Goal: Transaction & Acquisition: Purchase product/service

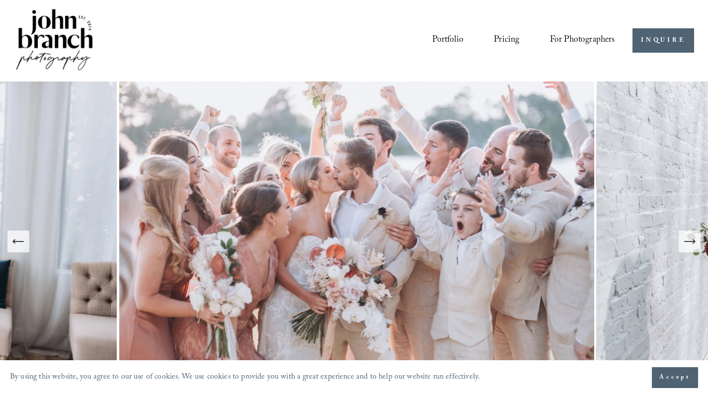
click at [688, 240] on icon "Next Slide" at bounding box center [690, 241] width 14 height 14
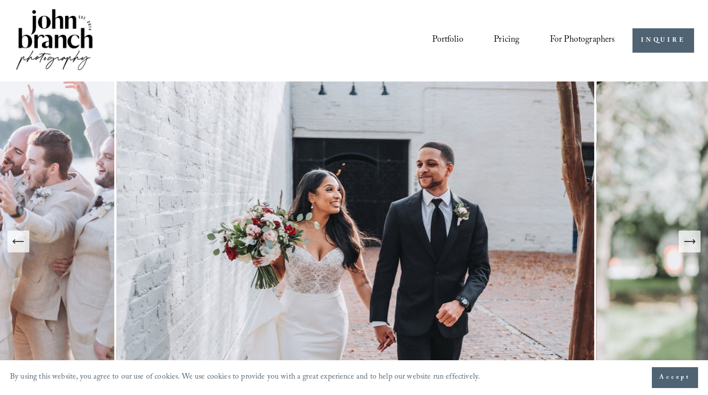
click at [688, 240] on icon "Next Slide" at bounding box center [690, 241] width 14 height 14
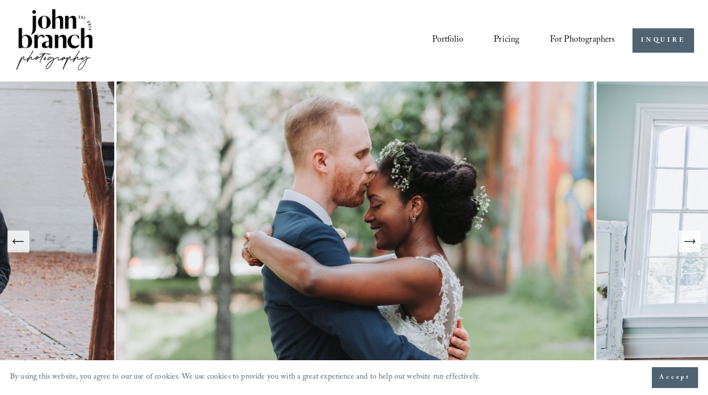
click at [688, 240] on icon "Next Slide" at bounding box center [690, 241] width 14 height 14
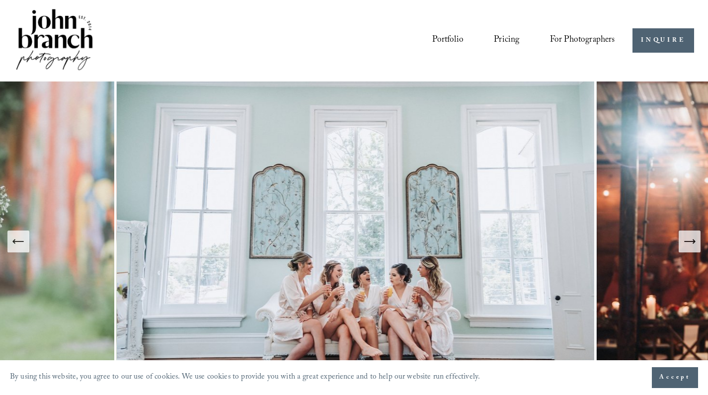
click at [688, 240] on icon "Next Slide" at bounding box center [690, 241] width 14 height 14
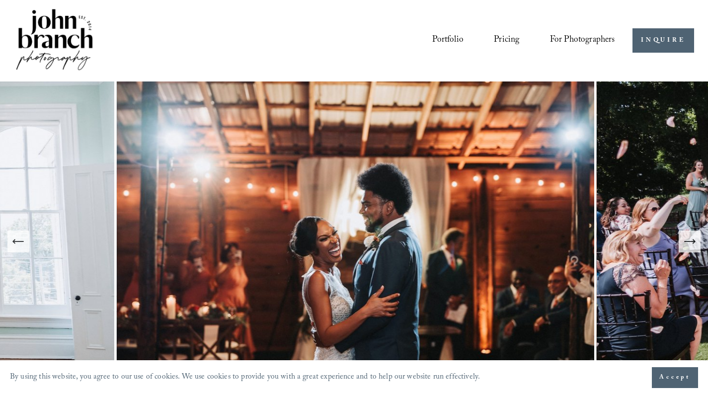
click at [688, 240] on icon "Next Slide" at bounding box center [690, 241] width 14 height 14
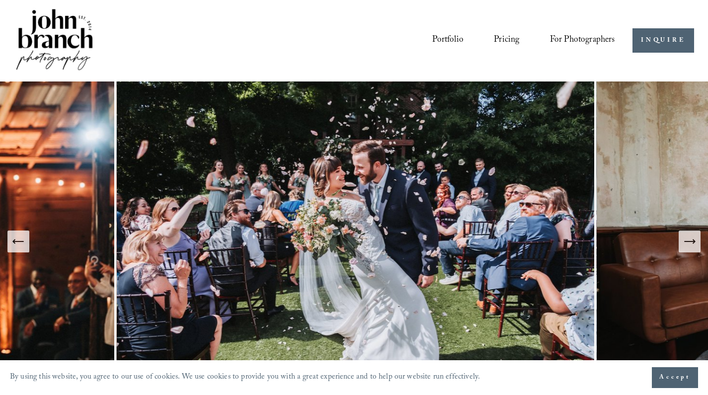
click at [688, 240] on icon "Next Slide" at bounding box center [690, 241] width 14 height 14
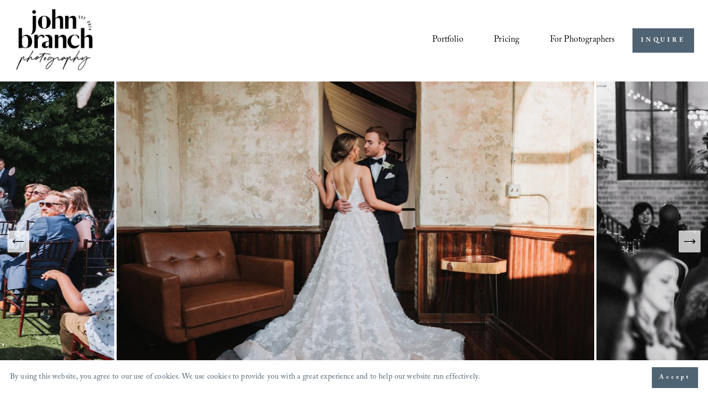
click at [688, 240] on icon "Next Slide" at bounding box center [690, 241] width 14 height 14
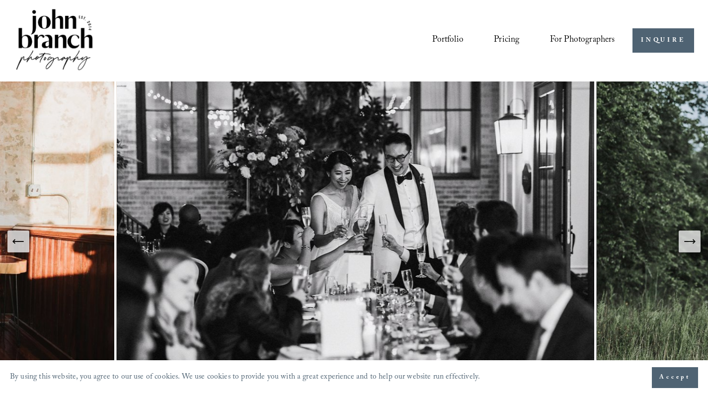
click at [688, 240] on icon "Next Slide" at bounding box center [690, 241] width 14 height 14
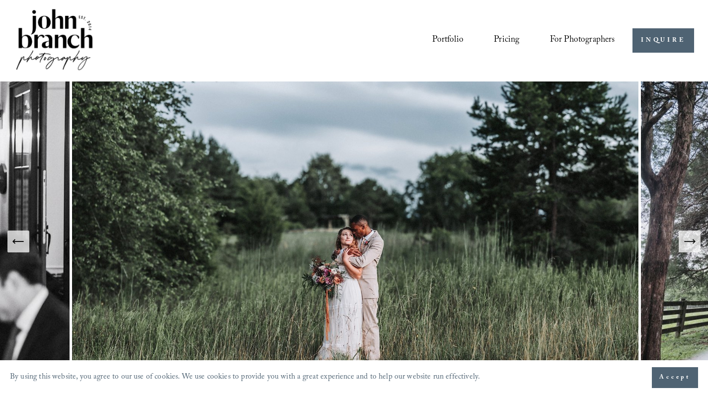
click at [15, 244] on icon "Previous Slide" at bounding box center [18, 241] width 14 height 14
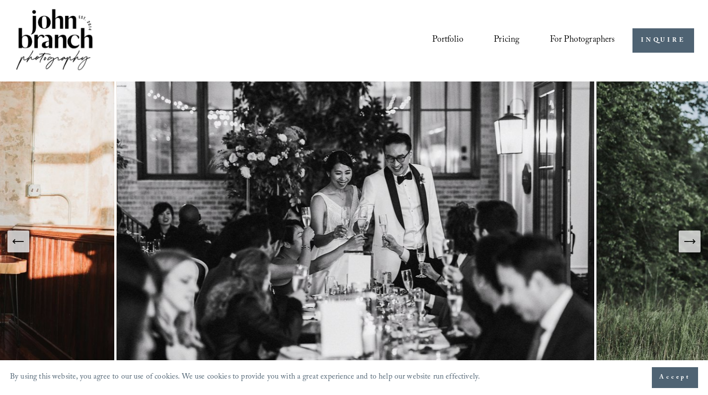
click at [680, 243] on button "Next Slide" at bounding box center [690, 241] width 22 height 22
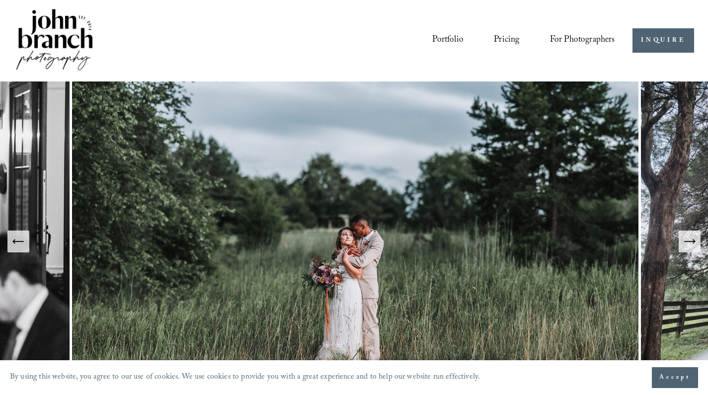
click at [680, 243] on button "Next Slide" at bounding box center [690, 241] width 22 height 22
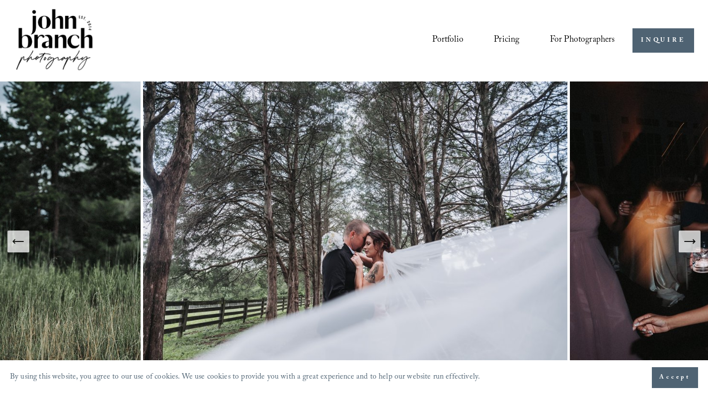
click at [680, 243] on button "Next Slide" at bounding box center [690, 241] width 22 height 22
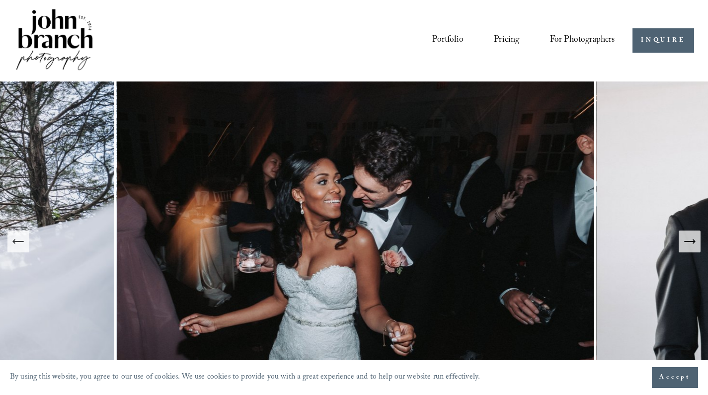
click at [680, 243] on button "Next Slide" at bounding box center [690, 241] width 22 height 22
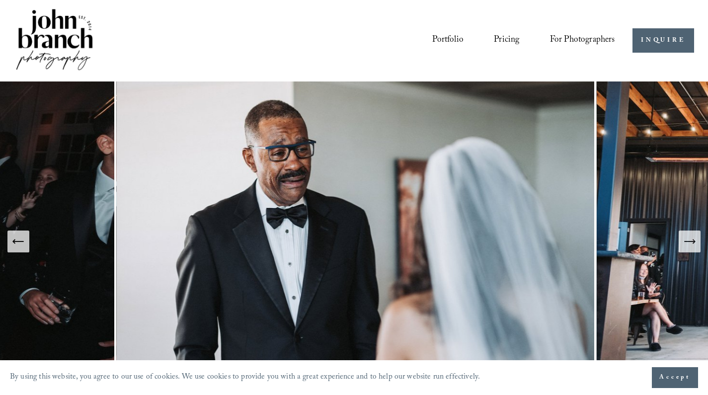
click at [680, 243] on button "Next Slide" at bounding box center [690, 241] width 22 height 22
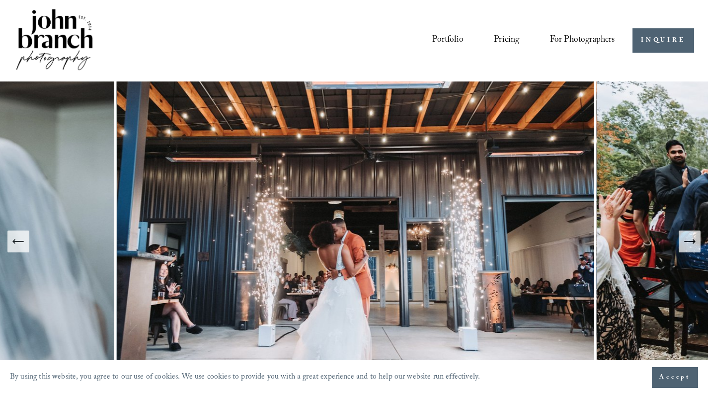
click at [680, 243] on button "Next Slide" at bounding box center [690, 241] width 22 height 22
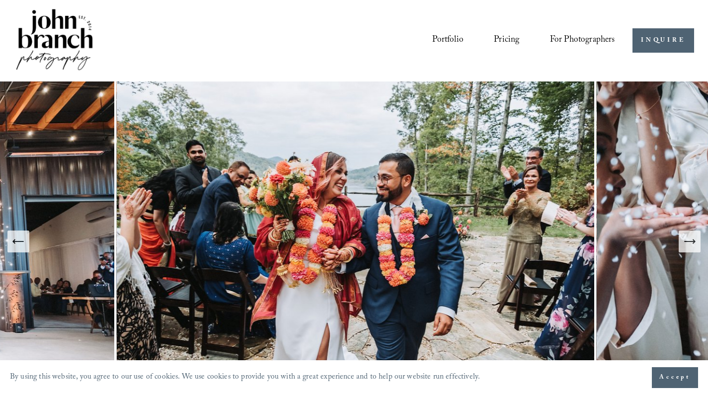
click at [680, 243] on button "Next Slide" at bounding box center [690, 241] width 22 height 22
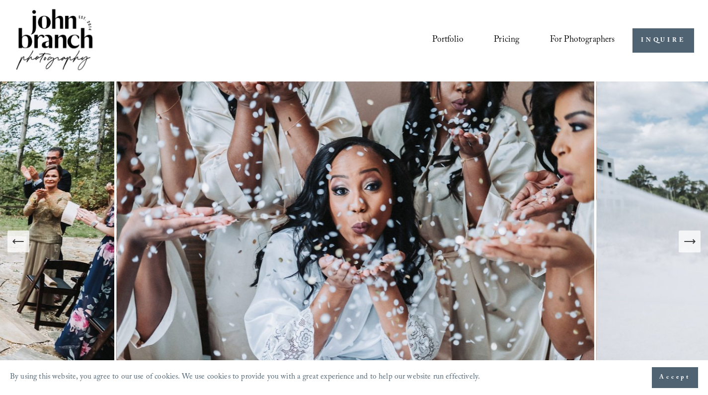
click at [680, 243] on button "Next Slide" at bounding box center [690, 241] width 22 height 22
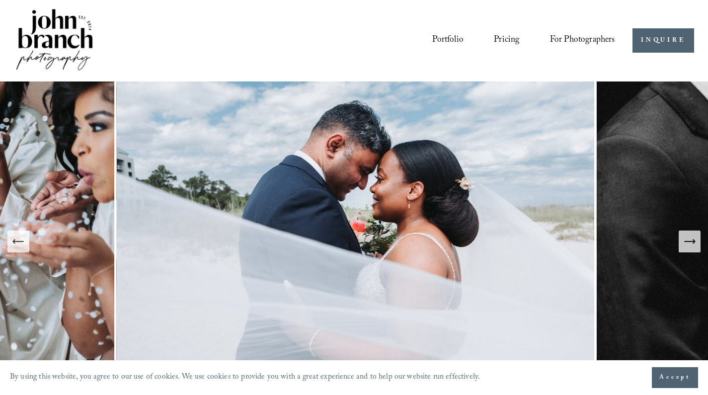
click at [680, 243] on button "Next Slide" at bounding box center [690, 241] width 22 height 22
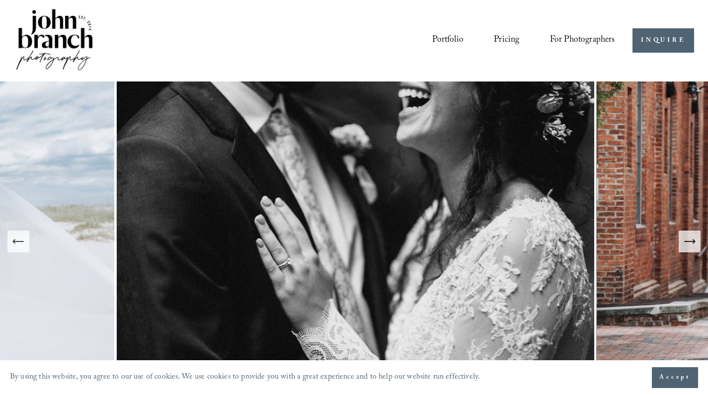
click at [680, 243] on button "Next Slide" at bounding box center [690, 241] width 22 height 22
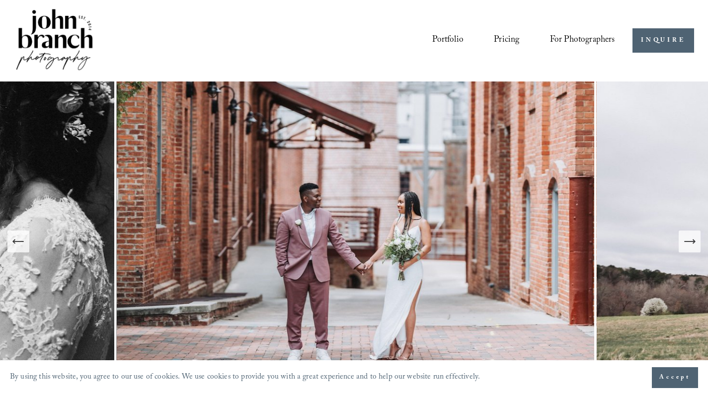
click at [680, 243] on button "Next Slide" at bounding box center [690, 241] width 22 height 22
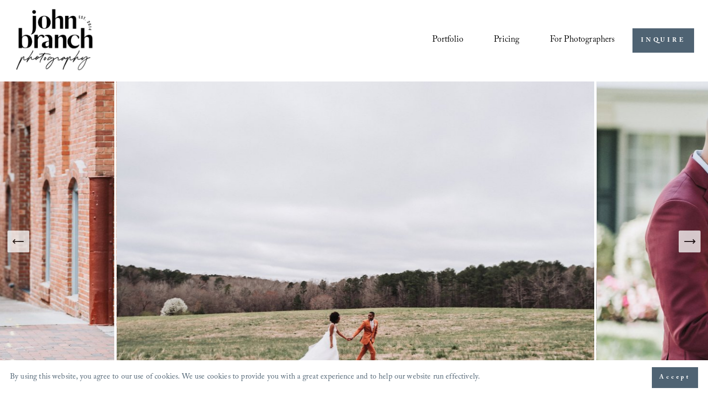
click at [0, 0] on span "Presets" at bounding box center [0, 0] width 0 height 0
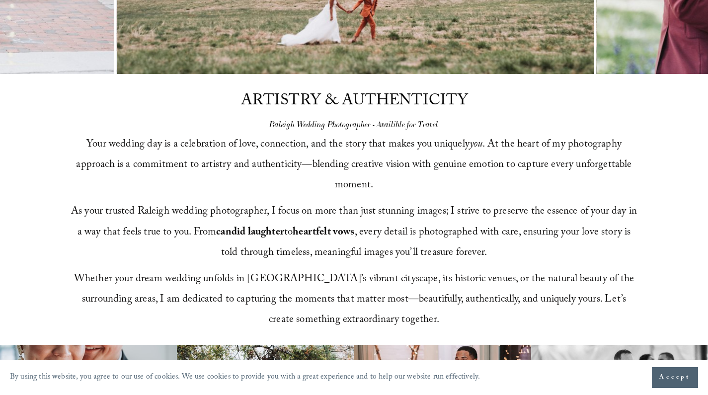
scroll to position [64, 0]
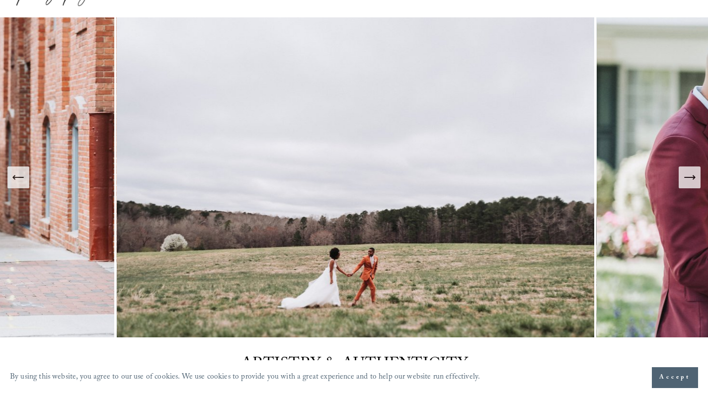
click at [16, 178] on icon "Previous Slide" at bounding box center [18, 177] width 14 height 14
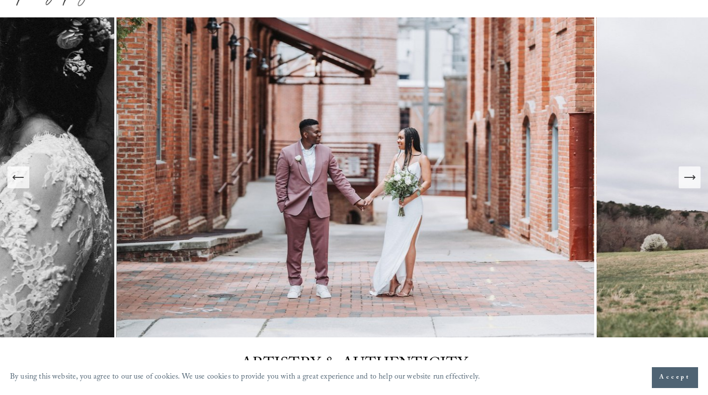
click at [16, 178] on icon "Previous Slide" at bounding box center [18, 177] width 14 height 14
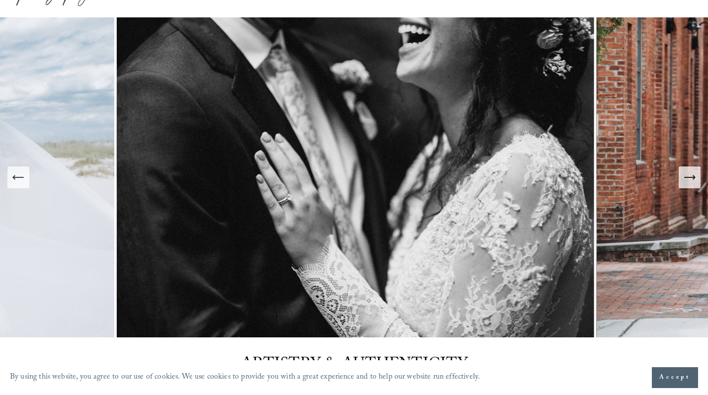
click at [16, 178] on icon "Previous Slide" at bounding box center [18, 177] width 14 height 14
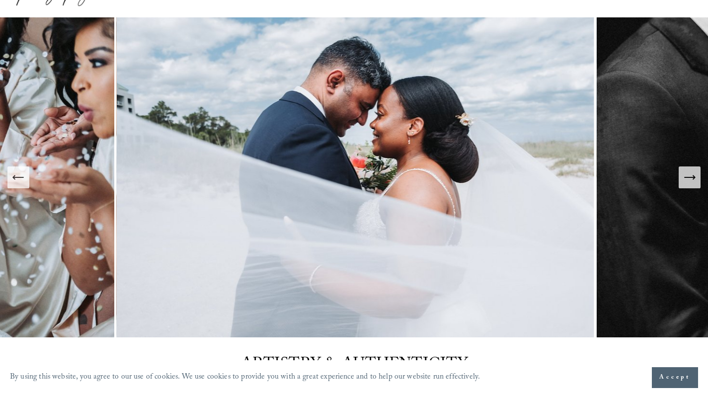
click at [16, 178] on icon "Previous Slide" at bounding box center [18, 177] width 14 height 14
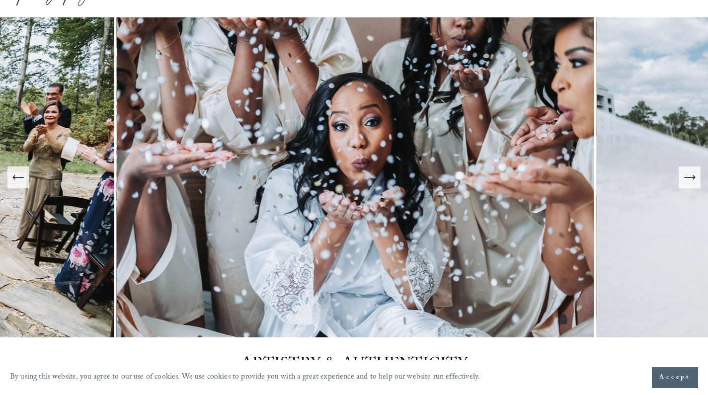
scroll to position [0, 0]
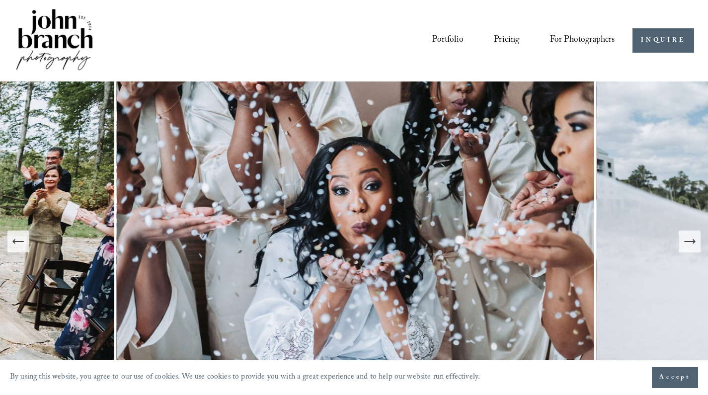
click at [0, 0] on span "Presets" at bounding box center [0, 0] width 0 height 0
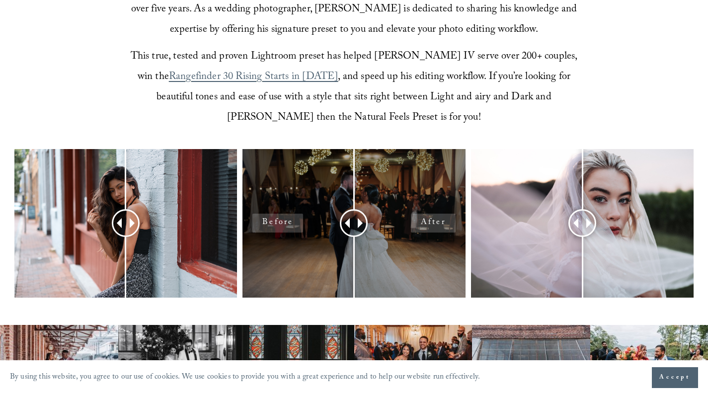
scroll to position [358, 0]
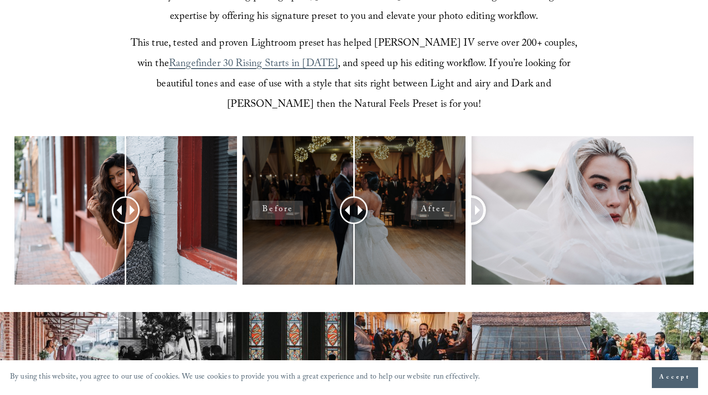
drag, startPoint x: 576, startPoint y: 214, endPoint x: 454, endPoint y: 208, distance: 121.8
click at [454, 209] on div at bounding box center [354, 223] width 708 height 175
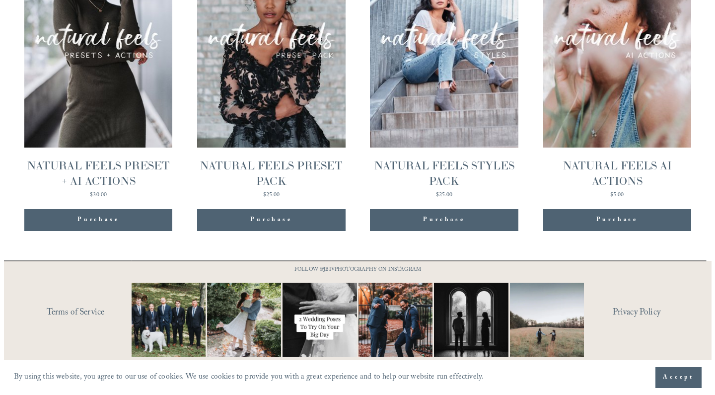
scroll to position [1069, 0]
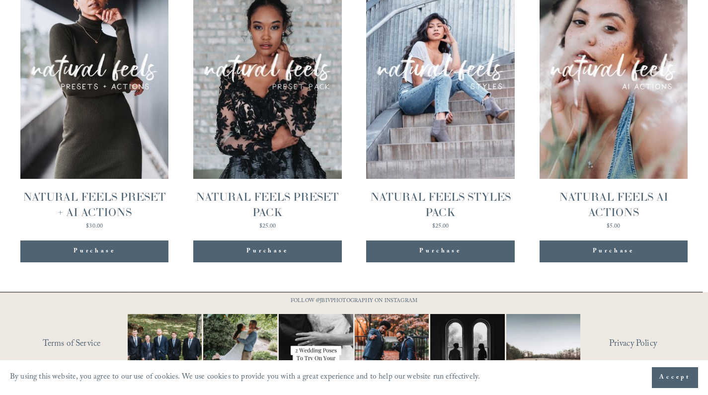
click at [599, 55] on span "Quick View" at bounding box center [613, 44] width 62 height 27
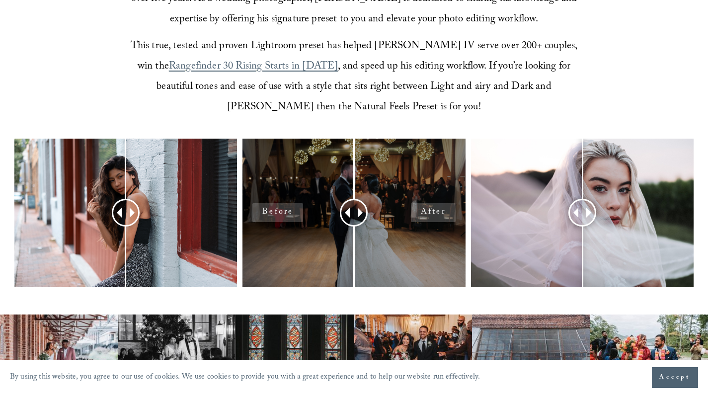
scroll to position [402, 0]
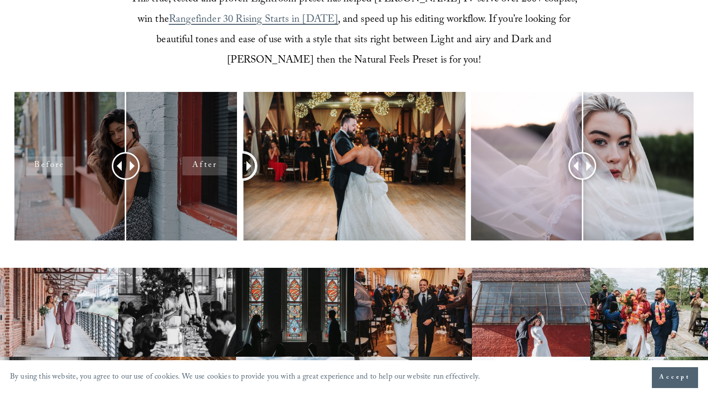
drag, startPoint x: 354, startPoint y: 172, endPoint x: 188, endPoint y: 158, distance: 167.0
click at [188, 158] on div at bounding box center [354, 179] width 708 height 175
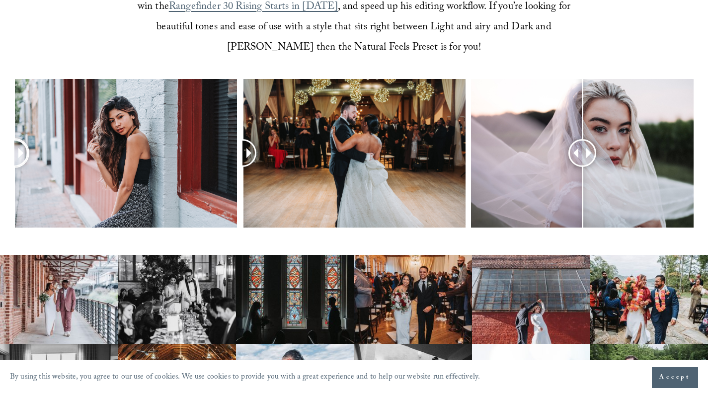
drag, startPoint x: 134, startPoint y: 151, endPoint x: -47, endPoint y: 139, distance: 181.2
click at [0, 139] on html "By using this website, you agree to our use of cookies. We use cookies to provi…" at bounding box center [354, 332] width 708 height 1495
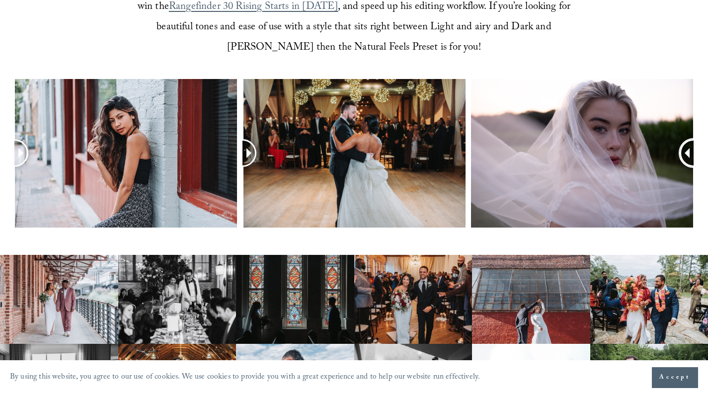
drag, startPoint x: 576, startPoint y: 158, endPoint x: 672, endPoint y: 166, distance: 96.2
click at [681, 166] on div at bounding box center [693, 153] width 25 height 25
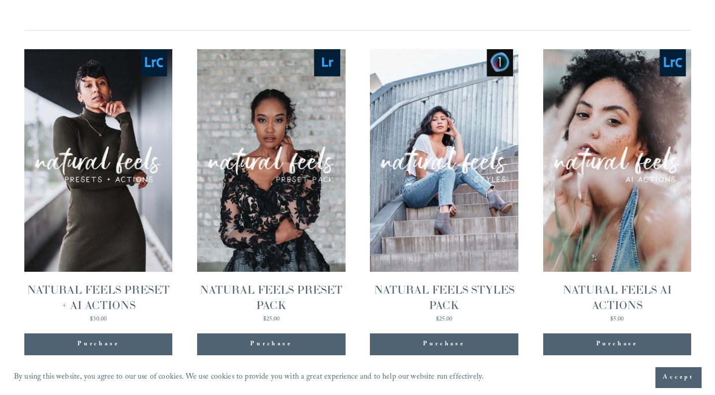
scroll to position [989, 0]
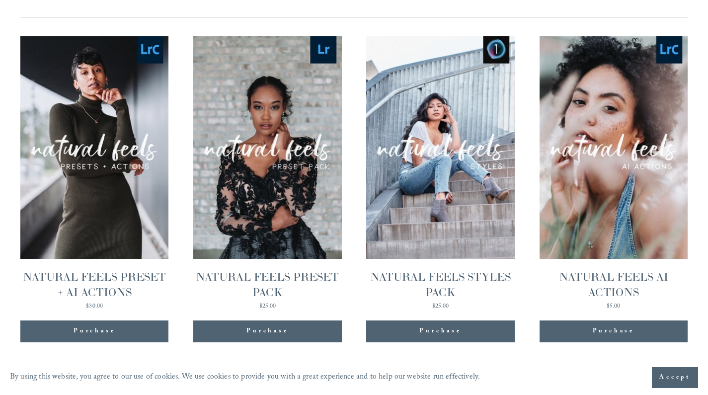
click at [115, 129] on span "Quick View" at bounding box center [95, 124] width 62 height 27
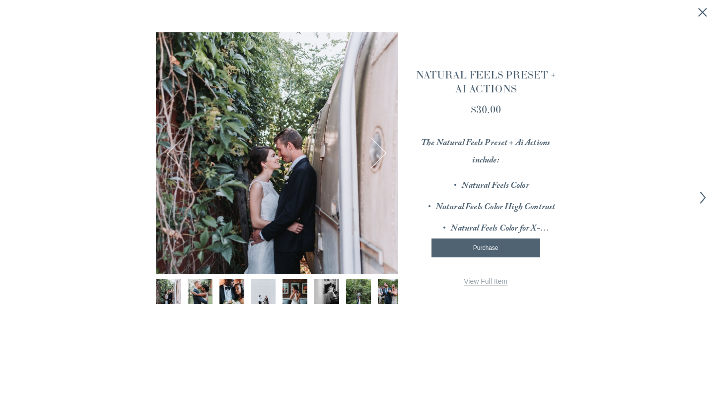
click at [207, 285] on img "Image 2 of 12" at bounding box center [199, 291] width 37 height 25
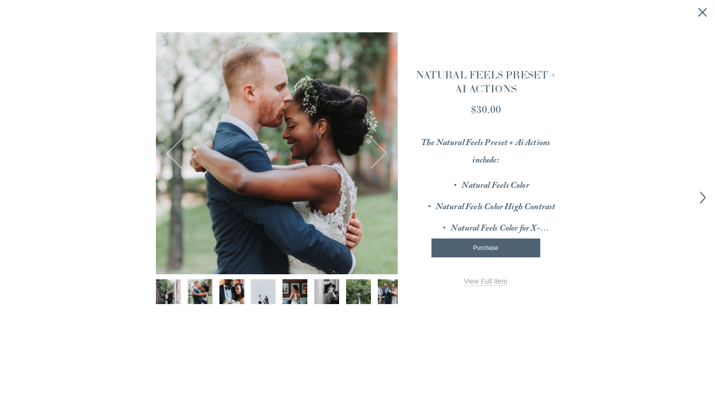
click at [380, 155] on button "Next Image" at bounding box center [371, 153] width 31 height 31
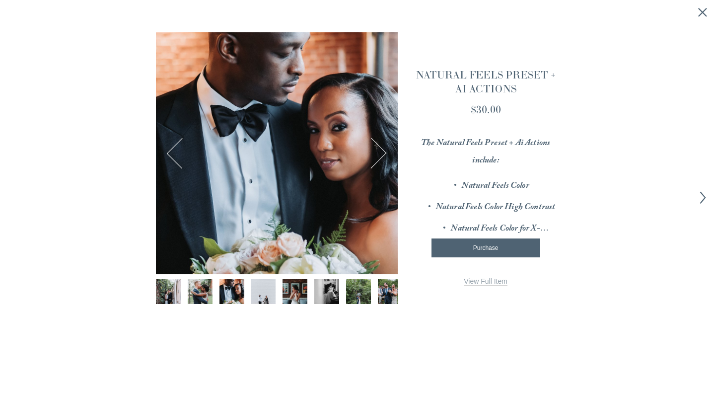
click at [380, 155] on button "Next Image" at bounding box center [371, 153] width 31 height 31
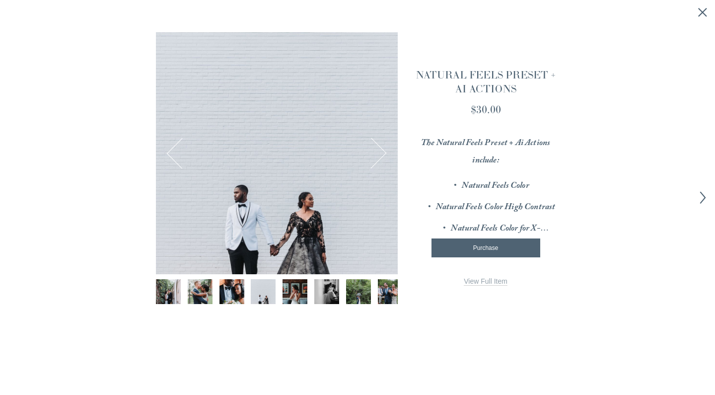
click at [380, 155] on button "Next Image" at bounding box center [371, 153] width 31 height 31
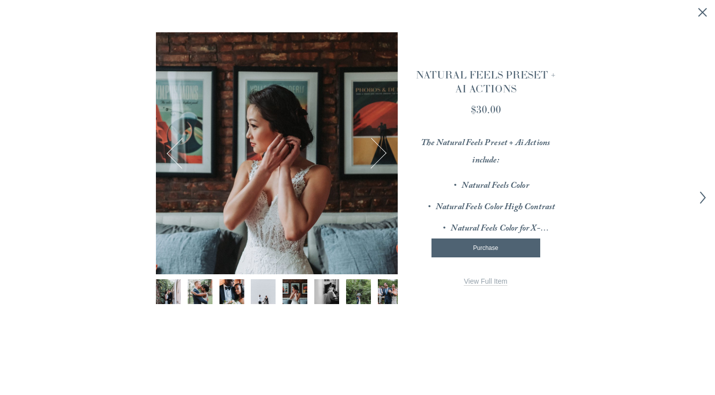
click at [380, 155] on button "Next Image" at bounding box center [371, 153] width 31 height 31
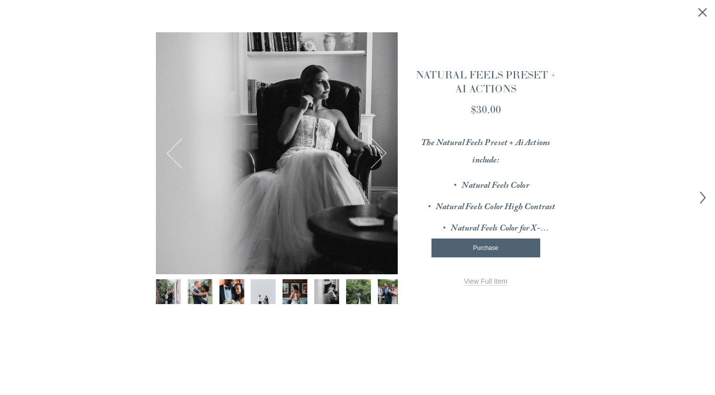
click at [380, 155] on button "Next Image" at bounding box center [371, 153] width 31 height 31
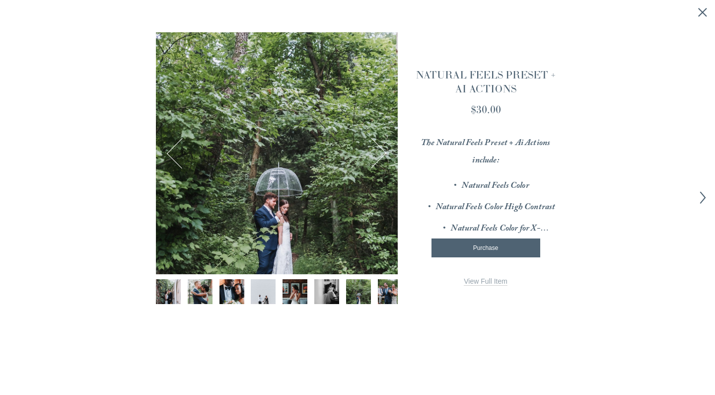
click at [380, 155] on button "Next Image" at bounding box center [371, 153] width 31 height 31
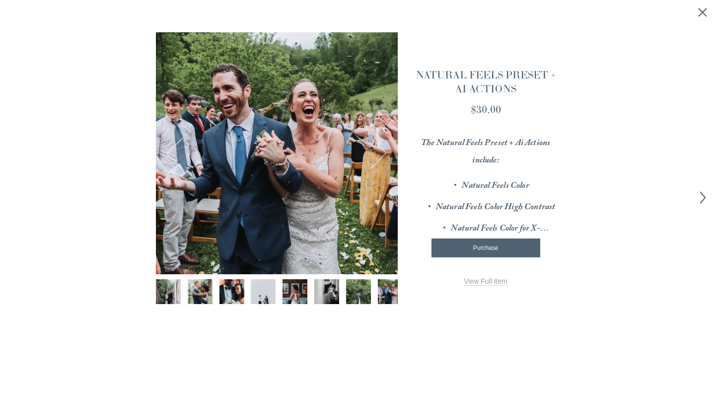
click at [380, 155] on button "Next Image" at bounding box center [371, 153] width 31 height 31
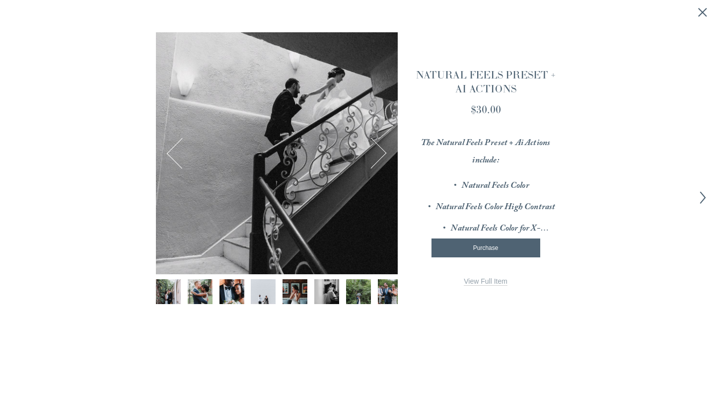
click at [380, 154] on button "Next Image" at bounding box center [371, 153] width 31 height 31
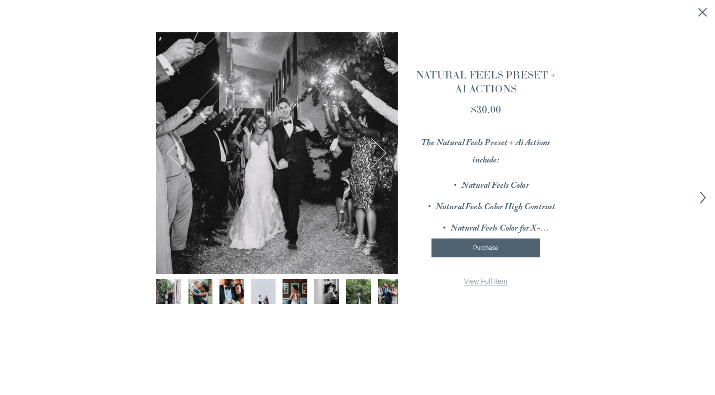
click at [376, 153] on button "Next Image" at bounding box center [371, 153] width 31 height 31
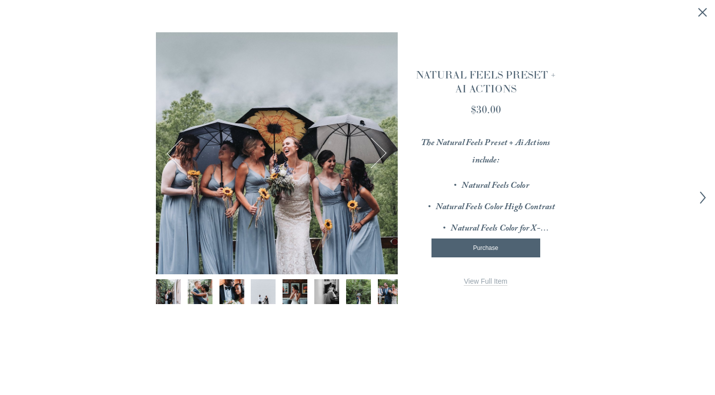
click at [376, 153] on button "Next Image" at bounding box center [371, 153] width 31 height 31
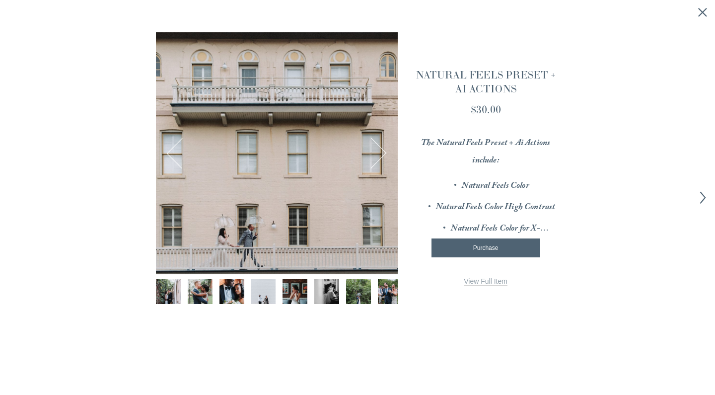
click at [376, 153] on button "Next Image" at bounding box center [371, 153] width 31 height 31
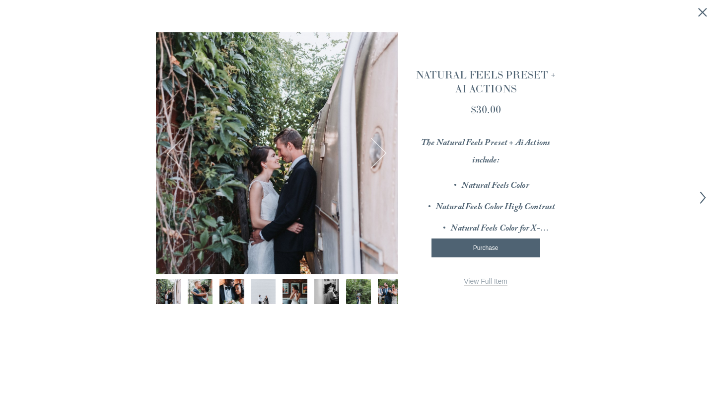
click at [376, 153] on button "Next Image" at bounding box center [371, 153] width 31 height 31
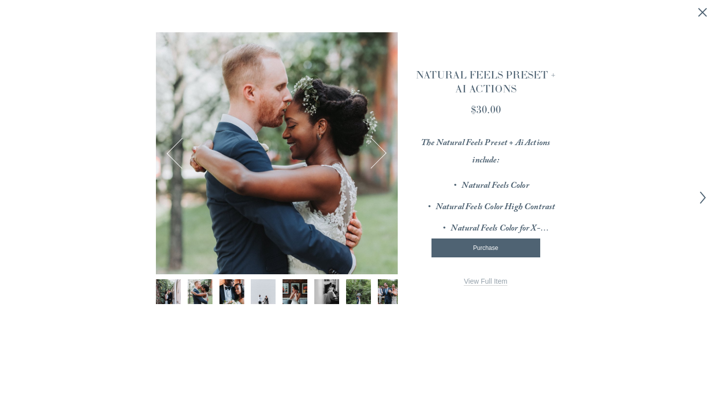
click at [480, 277] on span "View Full Item" at bounding box center [486, 281] width 44 height 8
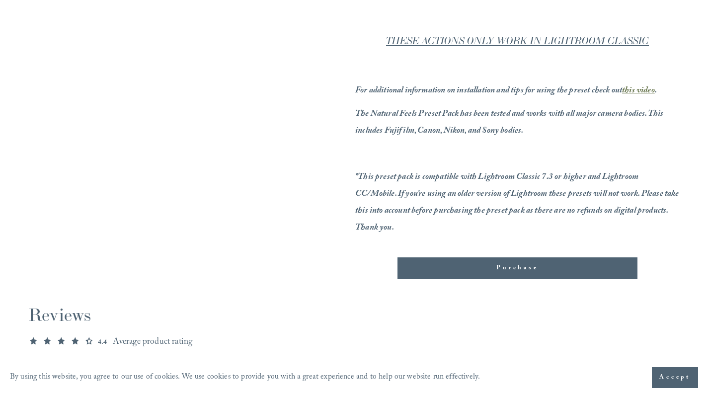
scroll to position [562, 0]
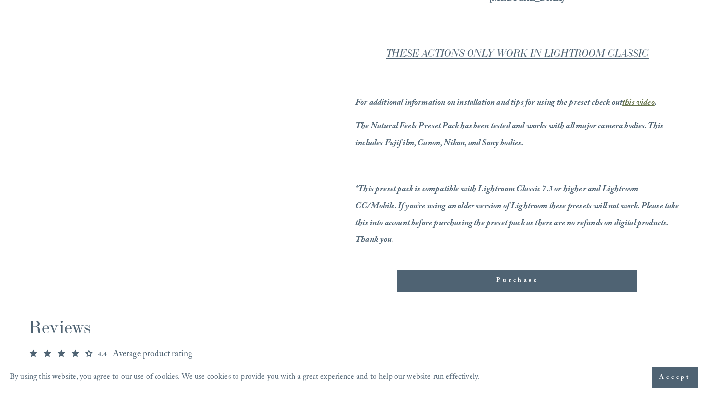
click at [640, 105] on em "this video" at bounding box center [638, 103] width 33 height 14
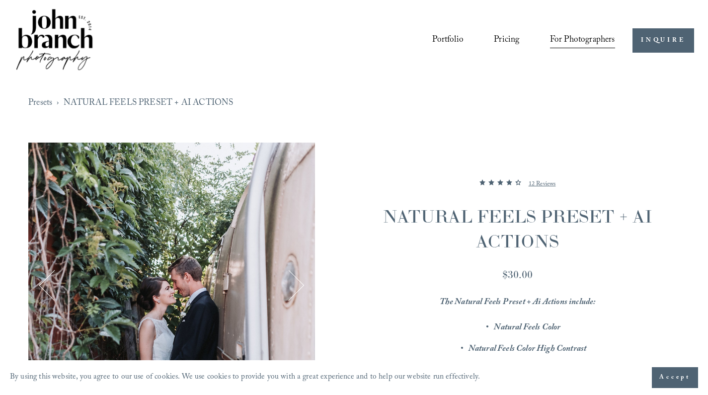
scroll to position [99, 0]
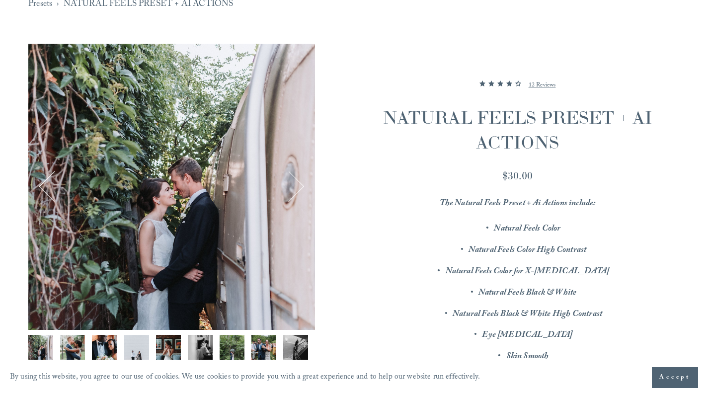
click at [304, 185] on button "Next" at bounding box center [288, 186] width 31 height 31
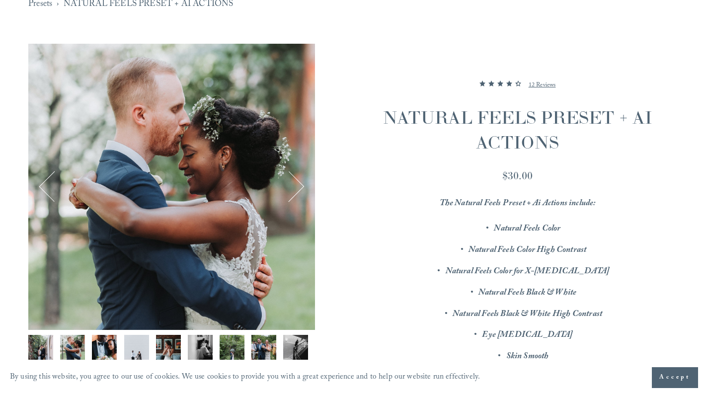
click at [304, 185] on button "Next" at bounding box center [288, 186] width 31 height 31
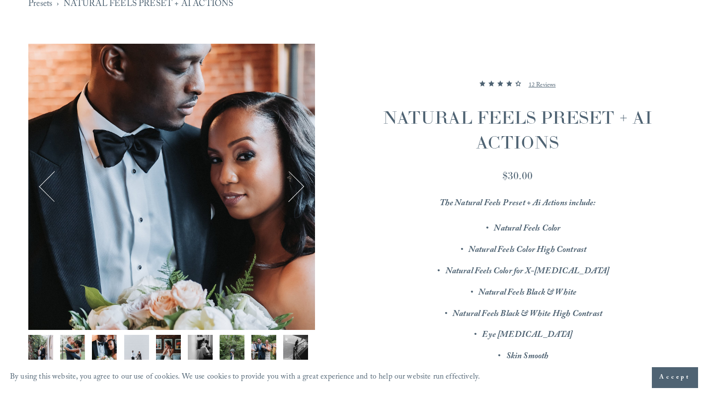
click at [304, 185] on button "Next" at bounding box center [288, 186] width 31 height 31
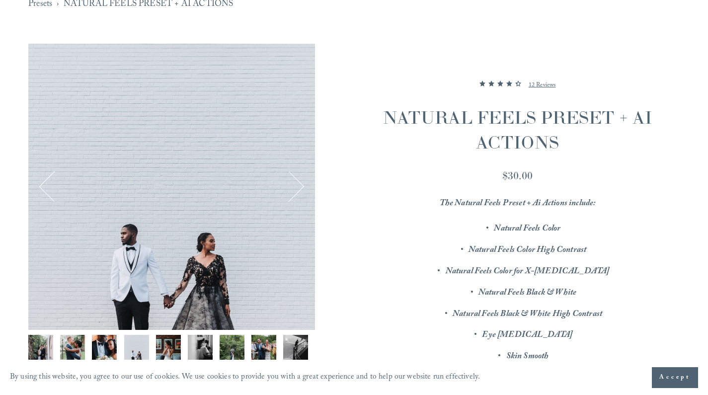
click at [304, 185] on button "Next" at bounding box center [288, 186] width 31 height 31
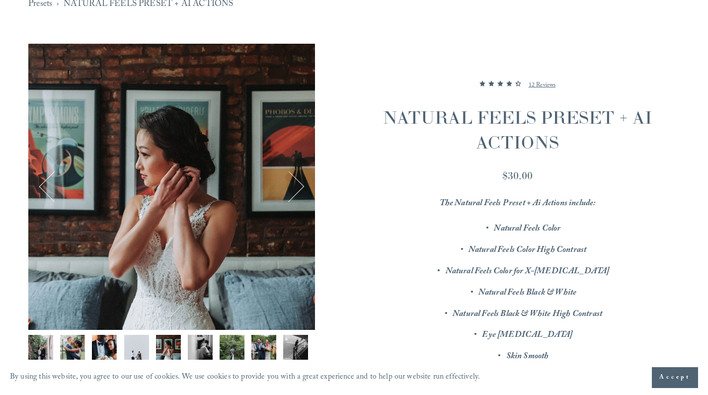
click at [304, 185] on button "Next" at bounding box center [288, 186] width 31 height 31
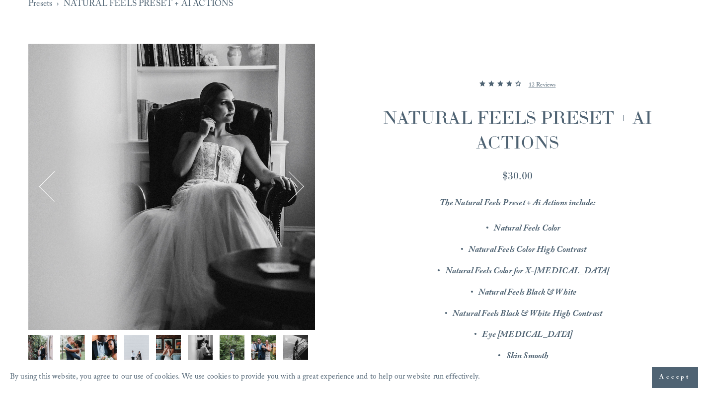
click at [304, 185] on button "Next" at bounding box center [288, 186] width 31 height 31
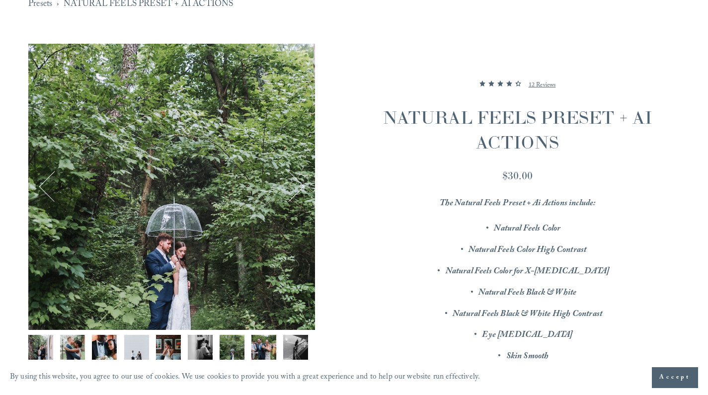
click at [304, 185] on button "Next" at bounding box center [288, 186] width 31 height 31
